Goal: Information Seeking & Learning: Find specific fact

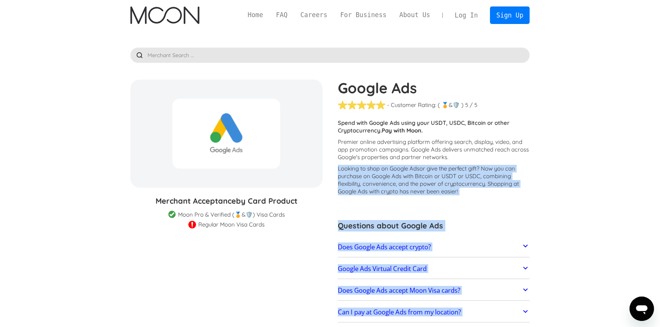
drag, startPoint x: 550, startPoint y: 74, endPoint x: 510, endPoint y: 185, distance: 117.4
click at [510, 186] on p "Looking to shop on Google Ads or give the perfect gift ? Now you can purchase o…" at bounding box center [434, 180] width 192 height 30
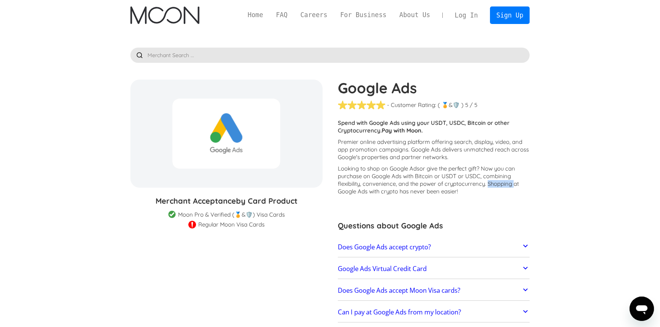
click at [510, 186] on p "Looking to shop on Google Ads or give the perfect gift ? Now you can purchase o…" at bounding box center [434, 180] width 192 height 30
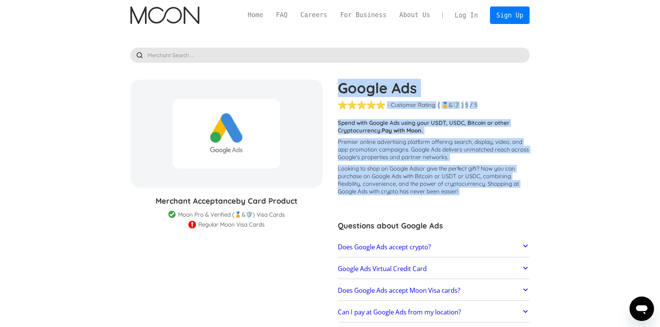
drag, startPoint x: 510, startPoint y: 186, endPoint x: 507, endPoint y: 84, distance: 101.8
click at [507, 84] on div "Google Ads - Customer Rating: ( 🏅 🛡️ 🏅&🛡️ ) 1 5 1.5 2 2.5 3 3.5 4 4.5 5 / 5 Cus…" at bounding box center [430, 234] width 200 height 309
click at [507, 84] on h1 "Google Ads" at bounding box center [434, 88] width 192 height 17
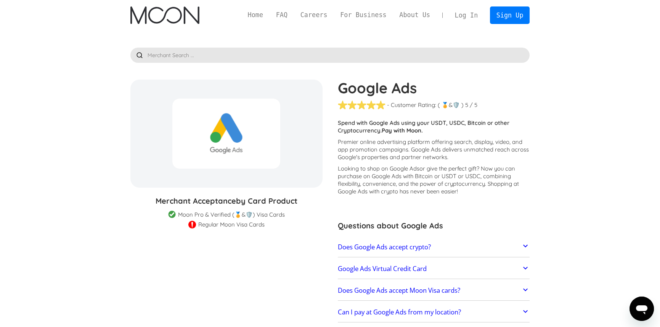
click at [507, 84] on h1 "Google Ads" at bounding box center [434, 88] width 192 height 17
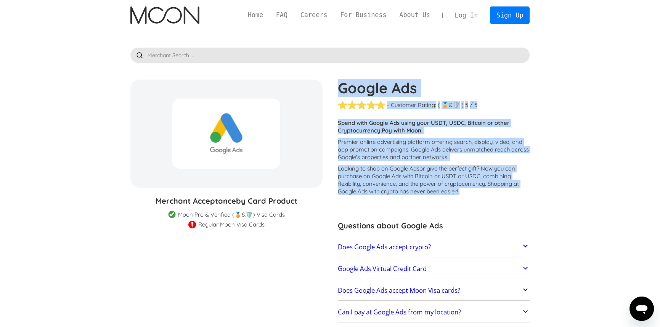
drag, startPoint x: 507, startPoint y: 84, endPoint x: 519, endPoint y: 189, distance: 105.9
click at [519, 189] on div "Google Ads - Customer Rating: ( 🏅 🛡️ 🏅&🛡️ ) 1 5 1.5 2 2.5 3 3.5 4 4.5 5 / 5 Cus…" at bounding box center [430, 234] width 200 height 309
click at [519, 195] on p "Looking to shop on Google Ads or give the perfect gift ? Now you can purchase o…" at bounding box center [434, 180] width 192 height 30
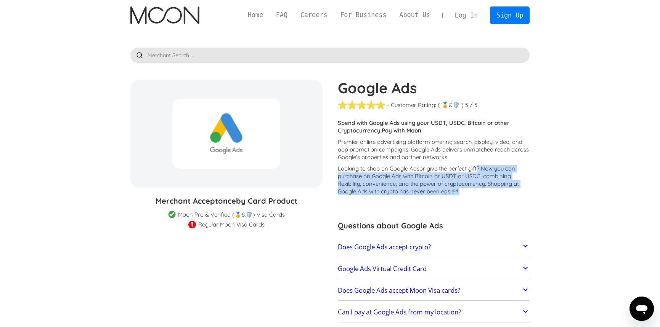
click at [519, 195] on p "Looking to shop on Google Ads or give the perfect gift ? Now you can purchase o…" at bounding box center [434, 180] width 192 height 30
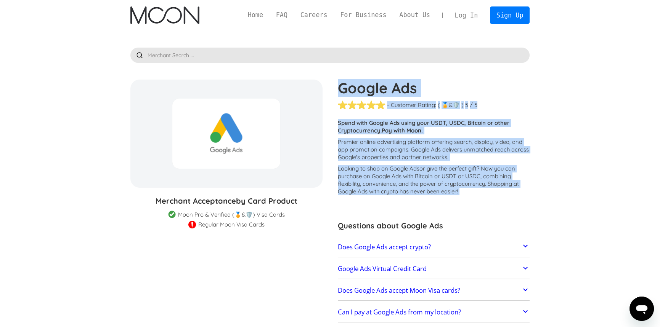
drag, startPoint x: 519, startPoint y: 195, endPoint x: 508, endPoint y: 83, distance: 112.9
click at [508, 83] on div "Google Ads - Customer Rating: ( 🏅 🛡️ 🏅&🛡️ ) 1 5 1.5 2 2.5 3 3.5 4 4.5 5 / 5 Cus…" at bounding box center [430, 234] width 200 height 309
click at [508, 83] on h1 "Google Ads" at bounding box center [434, 88] width 192 height 17
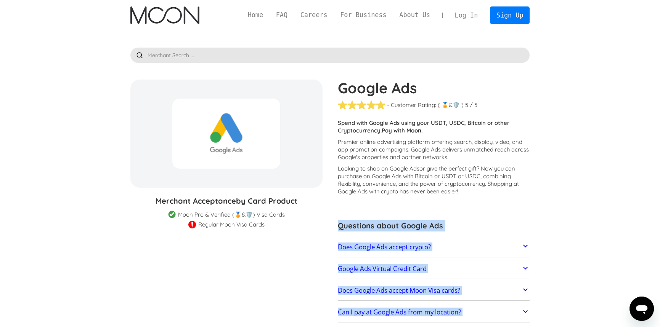
drag, startPoint x: 564, startPoint y: 99, endPoint x: 521, endPoint y: 202, distance: 111.1
click at [520, 202] on div "Google Ads - Customer Rating: ( 🏅 🛡️ 🏅&🛡️ ) 1 5 1.5 2 2.5 3 3.5 4 4.5 5 / 5 Cus…" at bounding box center [430, 234] width 200 height 309
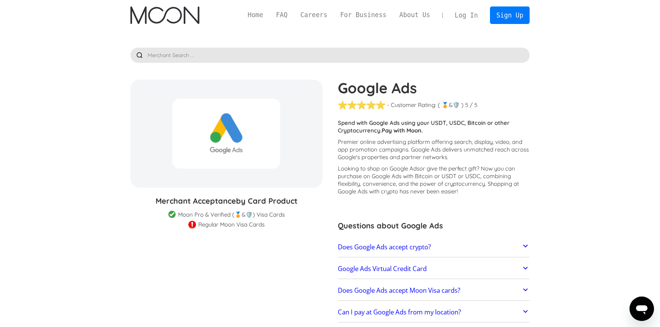
click at [520, 191] on p "Looking to shop on Google Ads or give the perfect gift ? Now you can purchase o…" at bounding box center [434, 180] width 192 height 30
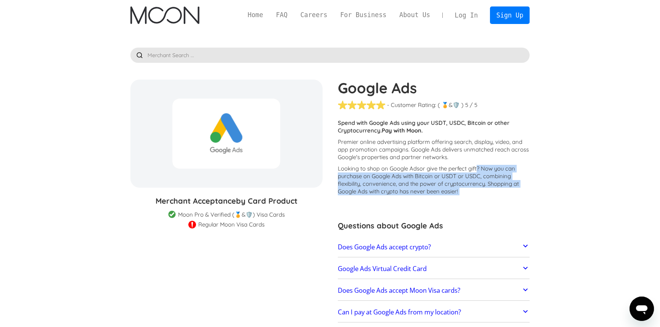
click at [520, 191] on p "Looking to shop on Google Ads or give the perfect gift ? Now you can purchase o…" at bounding box center [434, 180] width 192 height 30
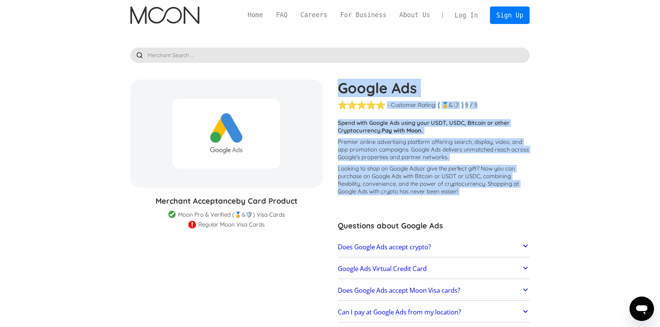
drag, startPoint x: 520, startPoint y: 191, endPoint x: 513, endPoint y: 79, distance: 111.9
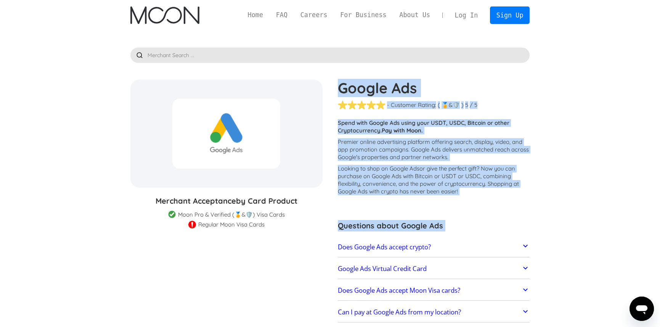
drag, startPoint x: 513, startPoint y: 79, endPoint x: 500, endPoint y: 210, distance: 131.4
click at [507, 196] on div "Looking to shop on Google Ads or give the perfect gift ? Now you can purchase o…" at bounding box center [434, 182] width 192 height 34
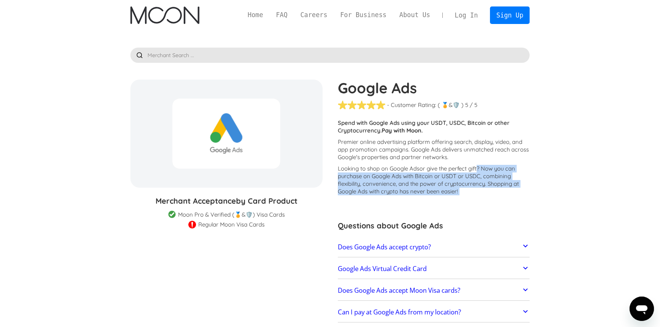
click at [507, 196] on div "Looking to shop on Google Ads or give the perfect gift ? Now you can purchase o…" at bounding box center [434, 182] width 192 height 34
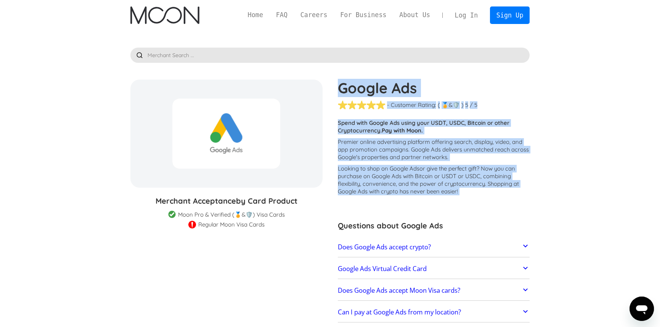
drag, startPoint x: 507, startPoint y: 196, endPoint x: 513, endPoint y: 80, distance: 116.0
click at [513, 81] on div "Google Ads - Customer Rating: ( 🏅 🛡️ 🏅&🛡️ ) 1 5 1.5 2 2.5 3 3.5 4 4.5 5 / 5 Cus…" at bounding box center [430, 234] width 200 height 309
click at [513, 80] on h1 "Google Ads" at bounding box center [434, 88] width 192 height 17
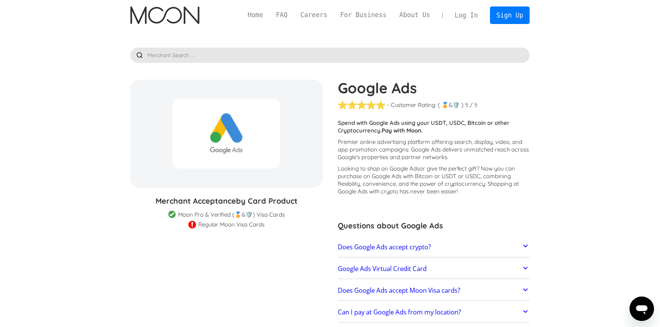
click at [513, 80] on h1 "Google Ads" at bounding box center [434, 88] width 192 height 17
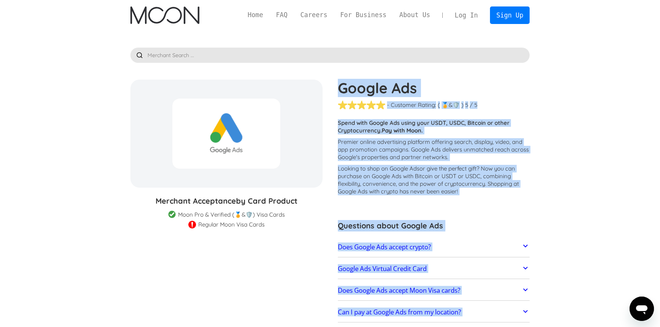
drag, startPoint x: 513, startPoint y: 80, endPoint x: 563, endPoint y: 276, distance: 201.7
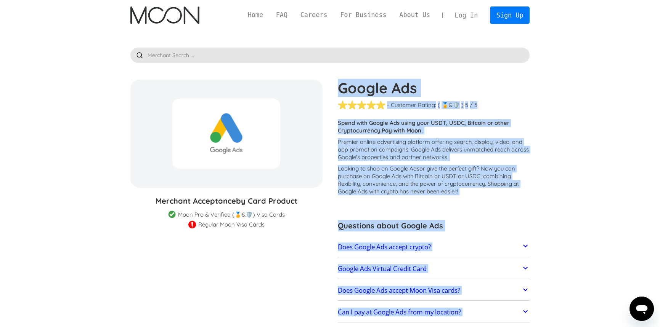
drag, startPoint x: 563, startPoint y: 276, endPoint x: 503, endPoint y: 74, distance: 210.3
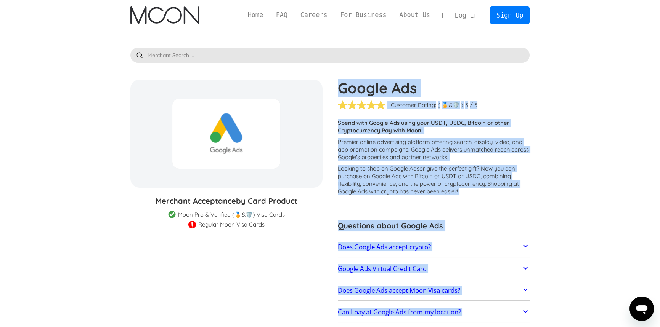
drag, startPoint x: 503, startPoint y: 74, endPoint x: 577, endPoint y: 239, distance: 180.6
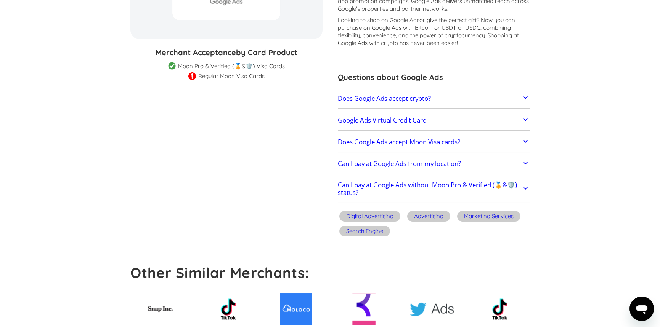
scroll to position [152, 0]
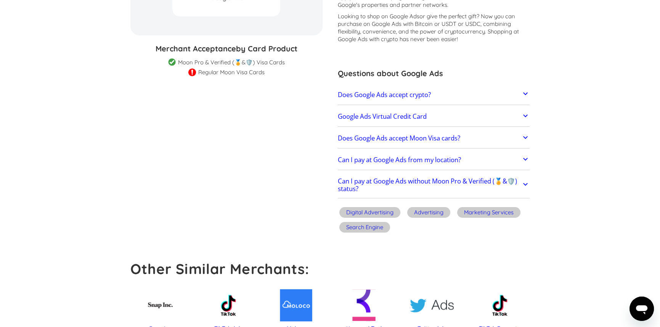
click at [445, 96] on link "Does Google Ads accept crypto?" at bounding box center [434, 95] width 192 height 16
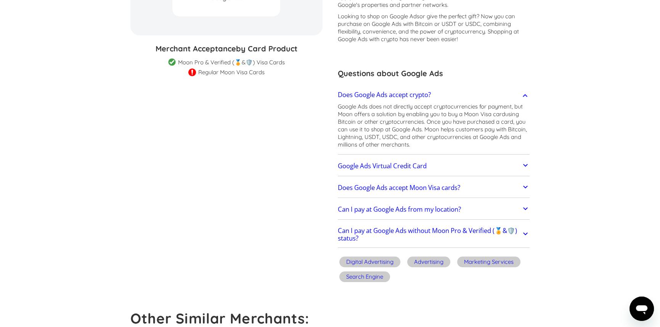
click at [445, 96] on link "Does Google Ads accept crypto?" at bounding box center [434, 95] width 192 height 16
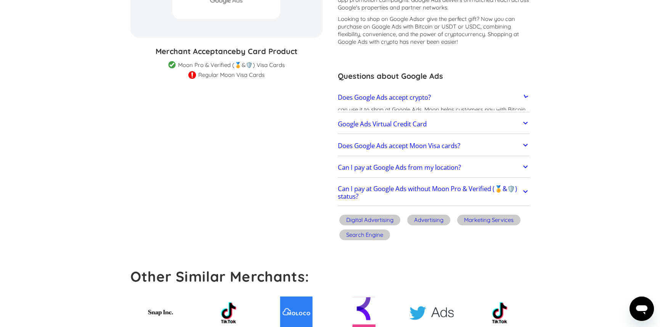
scroll to position [0, 0]
